Goal: Navigation & Orientation: Find specific page/section

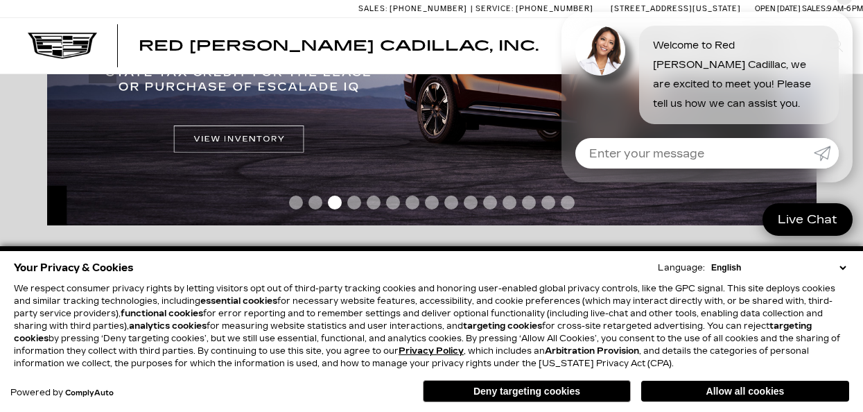
scroll to position [418, 0]
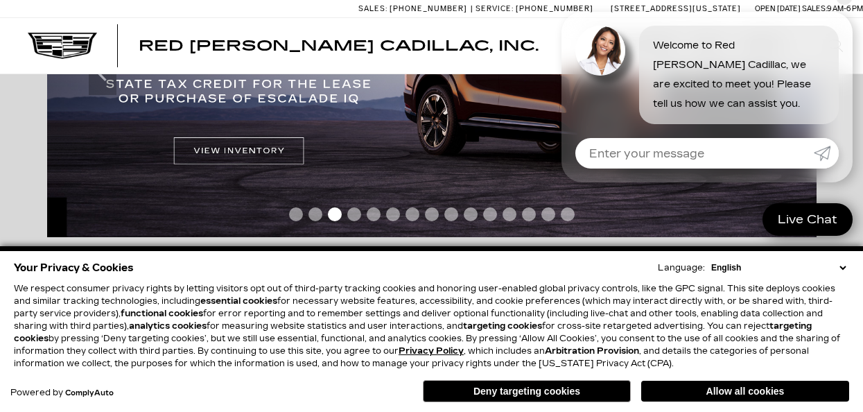
click at [505, 67] on div "Red [PERSON_NAME] Cadillac, Inc. EV Test Drive Show New Cadillac Crossovers/SUV…" at bounding box center [431, 45] width 863 height 55
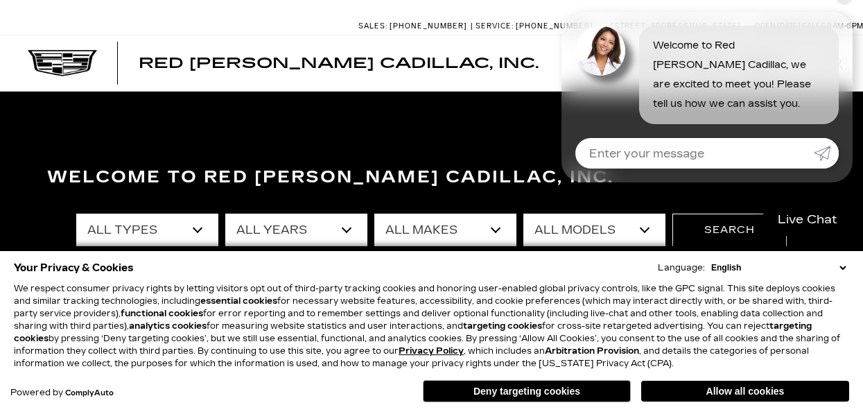
scroll to position [0, 0]
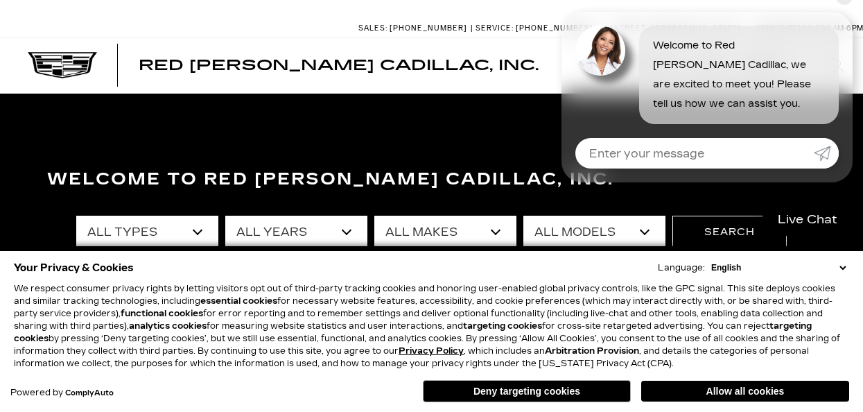
click at [839, 265] on select "English Spanish / Español English / [GEOGRAPHIC_DATA] Korean / 한국어 Vietnamese /…" at bounding box center [777, 267] width 141 height 12
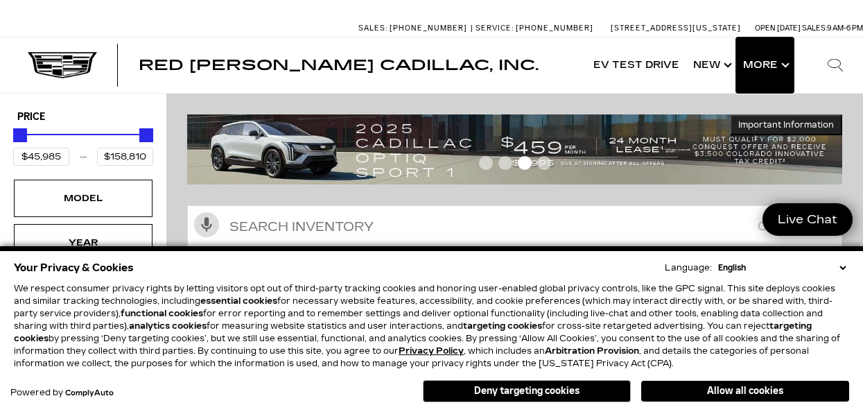
click at [778, 65] on button "Show More" at bounding box center [765, 64] width 58 height 55
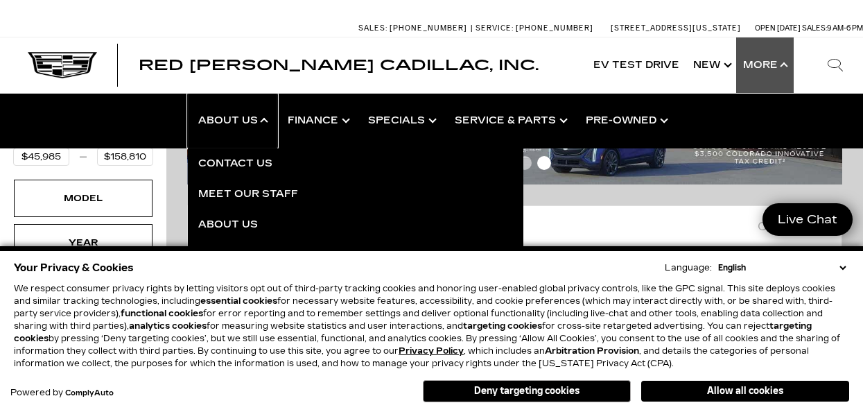
click at [242, 127] on link "Show About Us" at bounding box center [232, 120] width 89 height 55
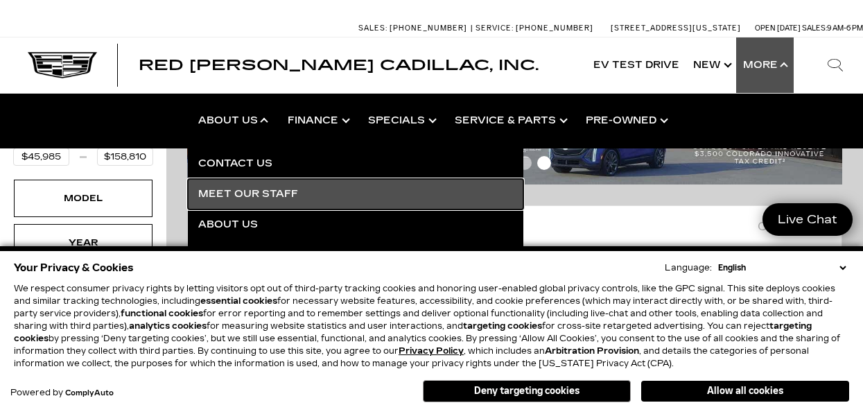
click at [252, 188] on link "Meet Our Staff" at bounding box center [355, 194] width 335 height 30
